Goal: Information Seeking & Learning: Stay updated

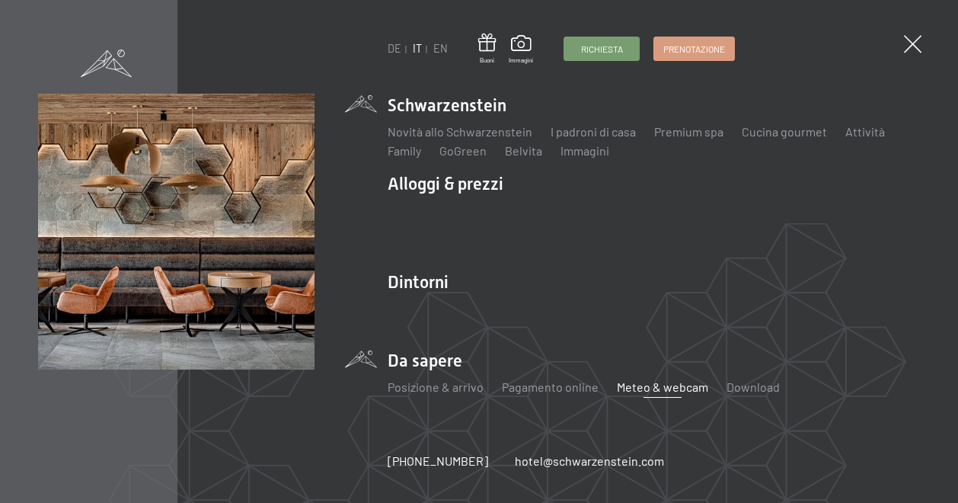
click at [666, 388] on link "Meteo & webcam" at bounding box center [662, 386] width 91 height 14
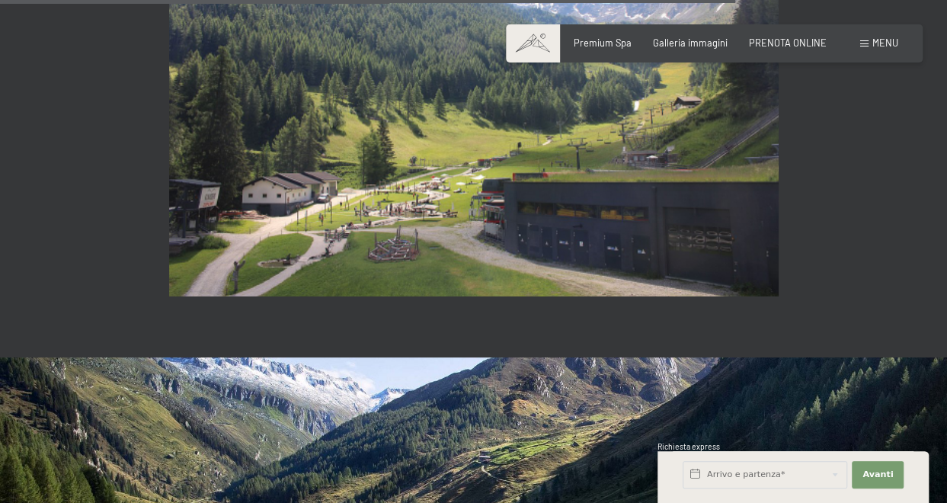
scroll to position [3322, 0]
